Goal: Task Accomplishment & Management: Use online tool/utility

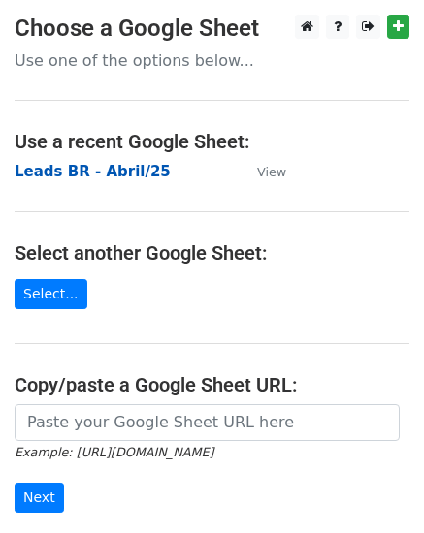
click at [108, 174] on strong "Leads BR - Abril/25" at bounding box center [93, 171] width 156 height 17
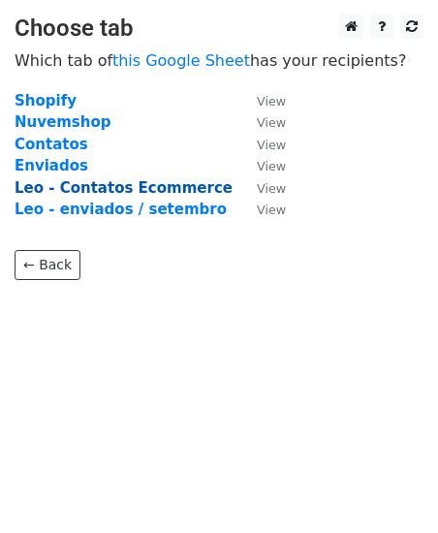
click at [180, 187] on strong "Leo - Contatos Ecommerce" at bounding box center [124, 187] width 218 height 17
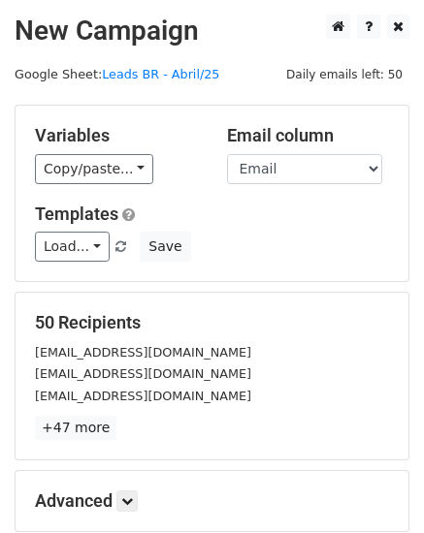
scroll to position [194, 0]
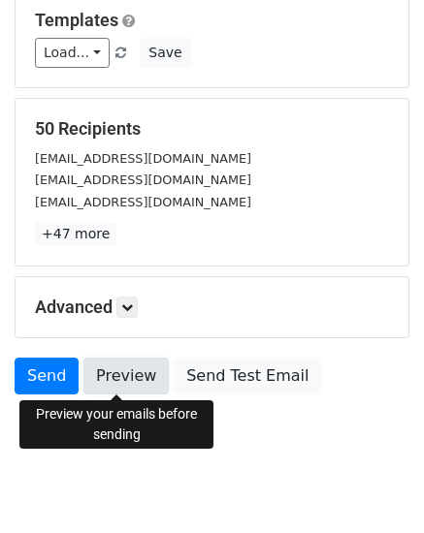
click at [113, 372] on link "Preview" at bounding box center [125, 376] width 85 height 37
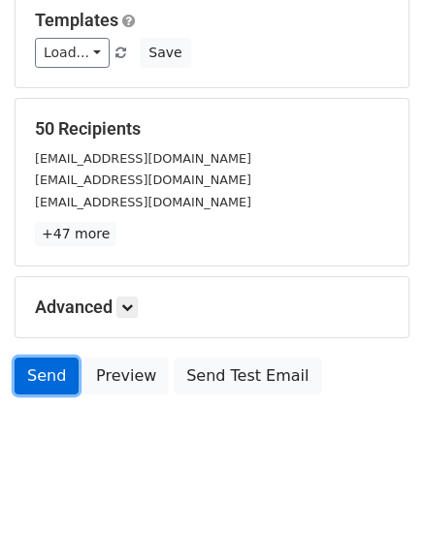
click at [46, 370] on link "Send" at bounding box center [47, 376] width 64 height 37
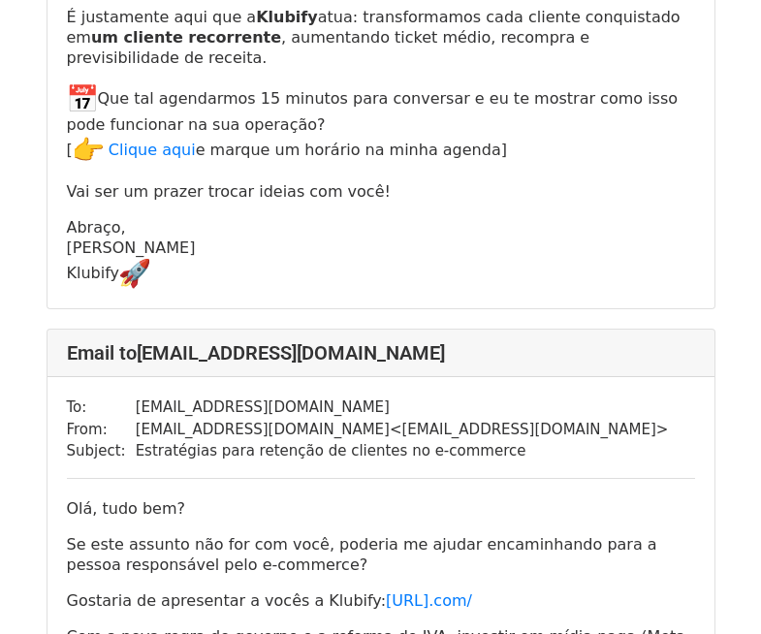
scroll to position [776, 0]
